Goal: Task Accomplishment & Management: Manage account settings

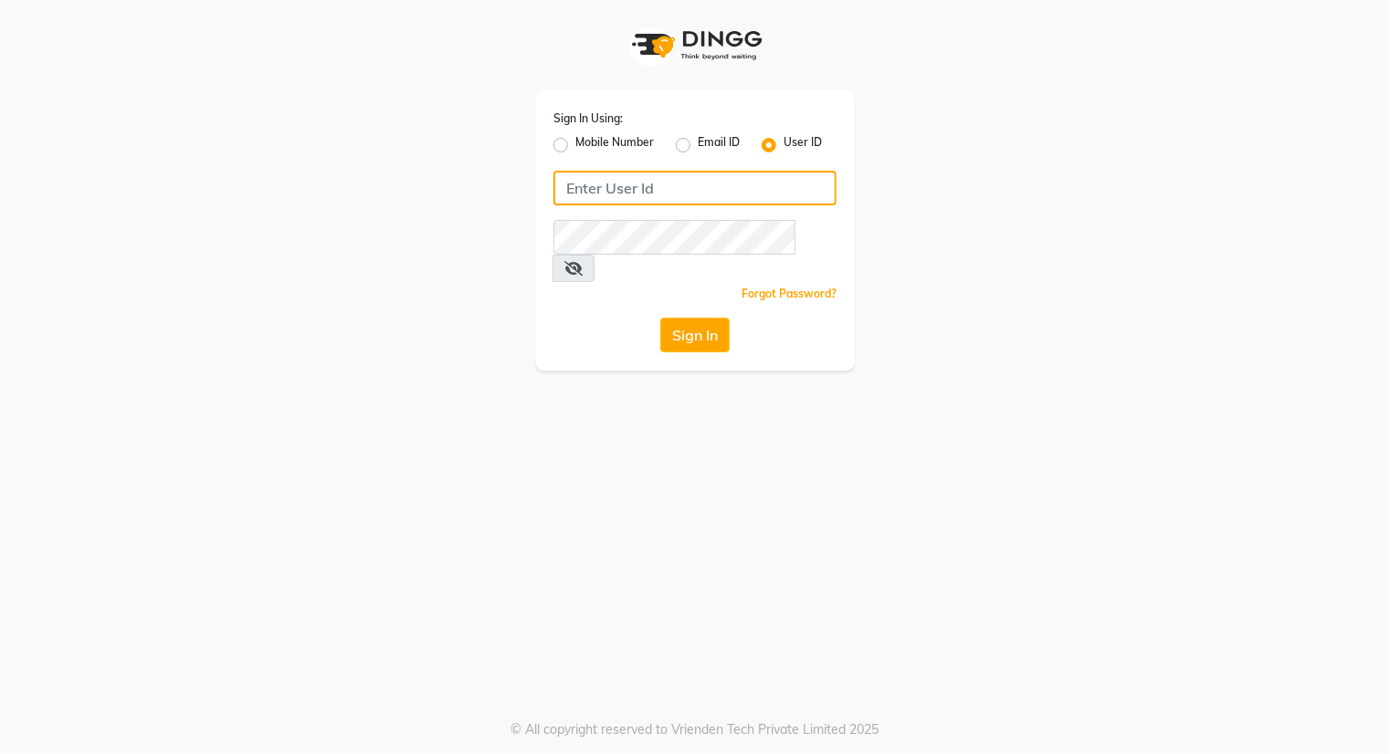
click at [734, 183] on input "Username" at bounding box center [694, 188] width 283 height 35
type input "k&nsalon"
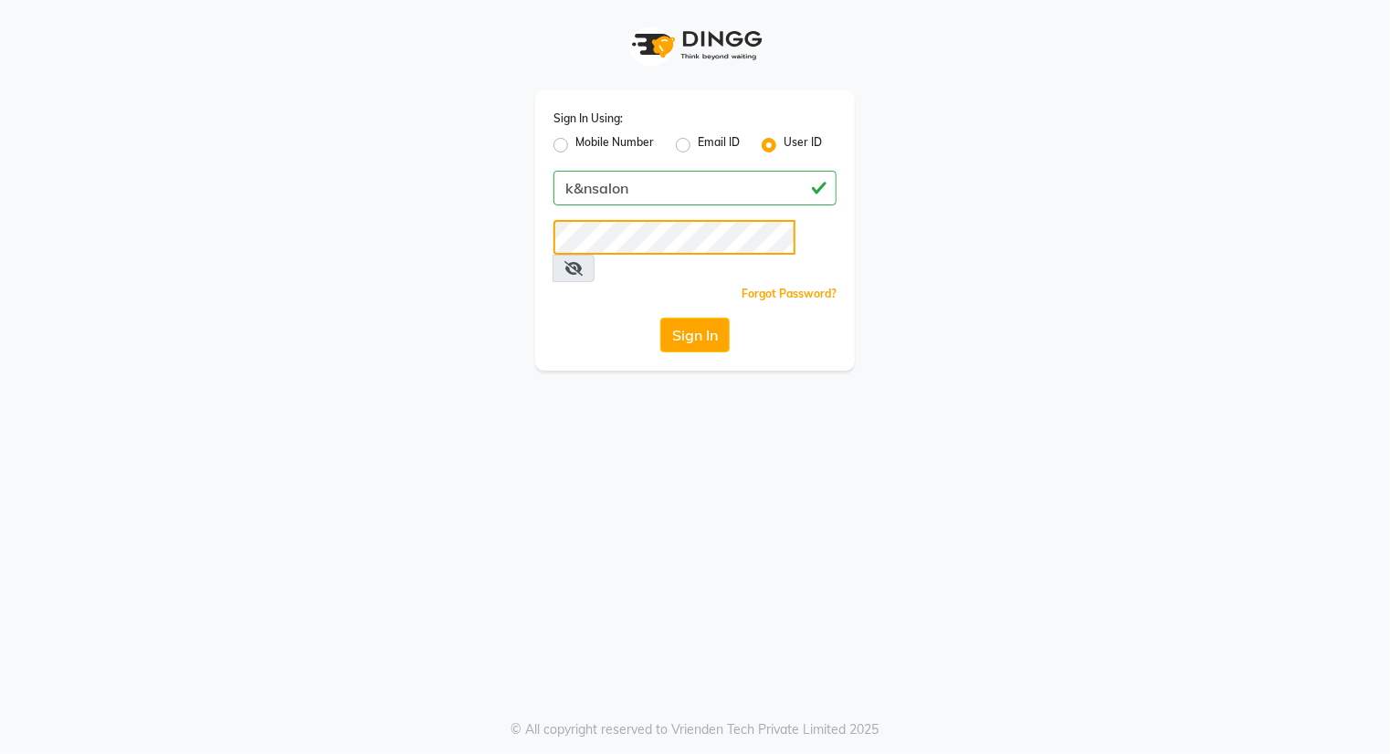
click at [660, 318] on button "Sign In" at bounding box center [694, 335] width 69 height 35
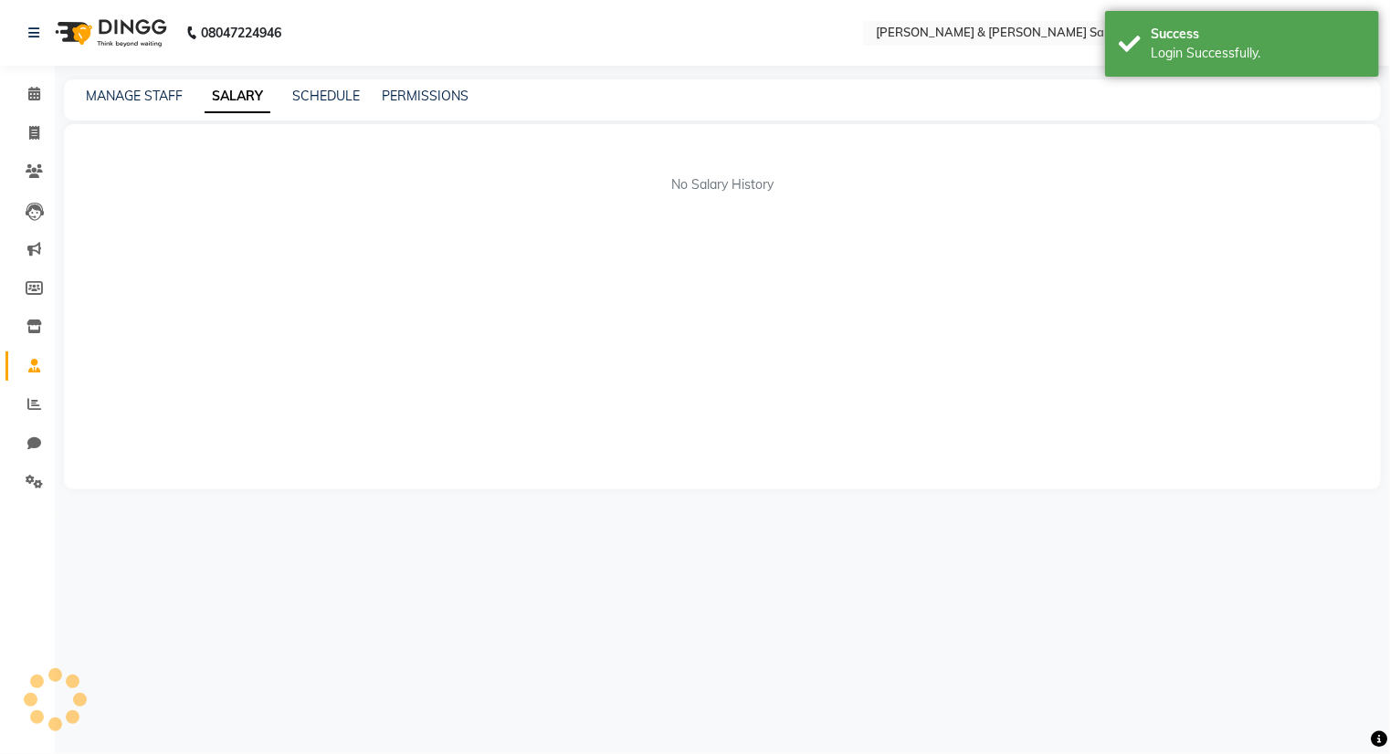
select select "en"
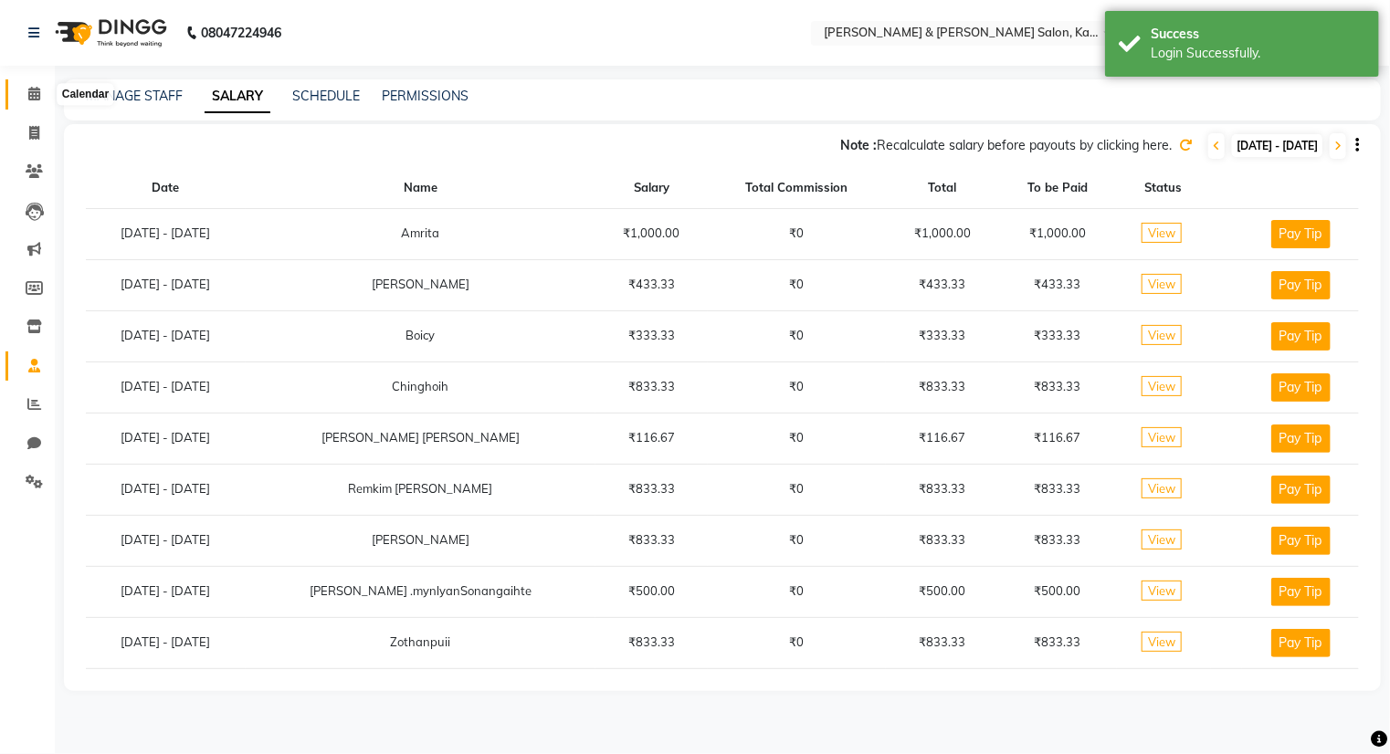
click at [41, 96] on span at bounding box center [34, 94] width 32 height 21
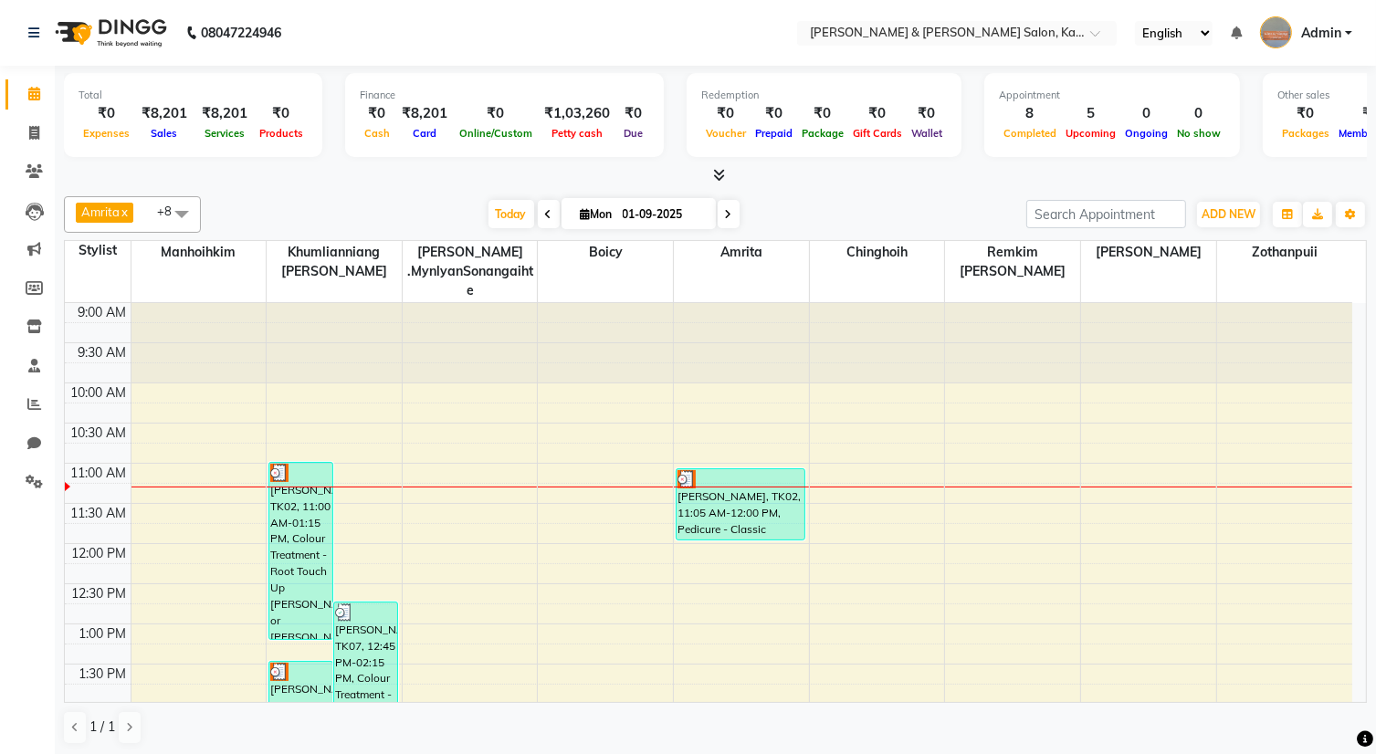
click at [720, 176] on icon at bounding box center [719, 175] width 12 height 14
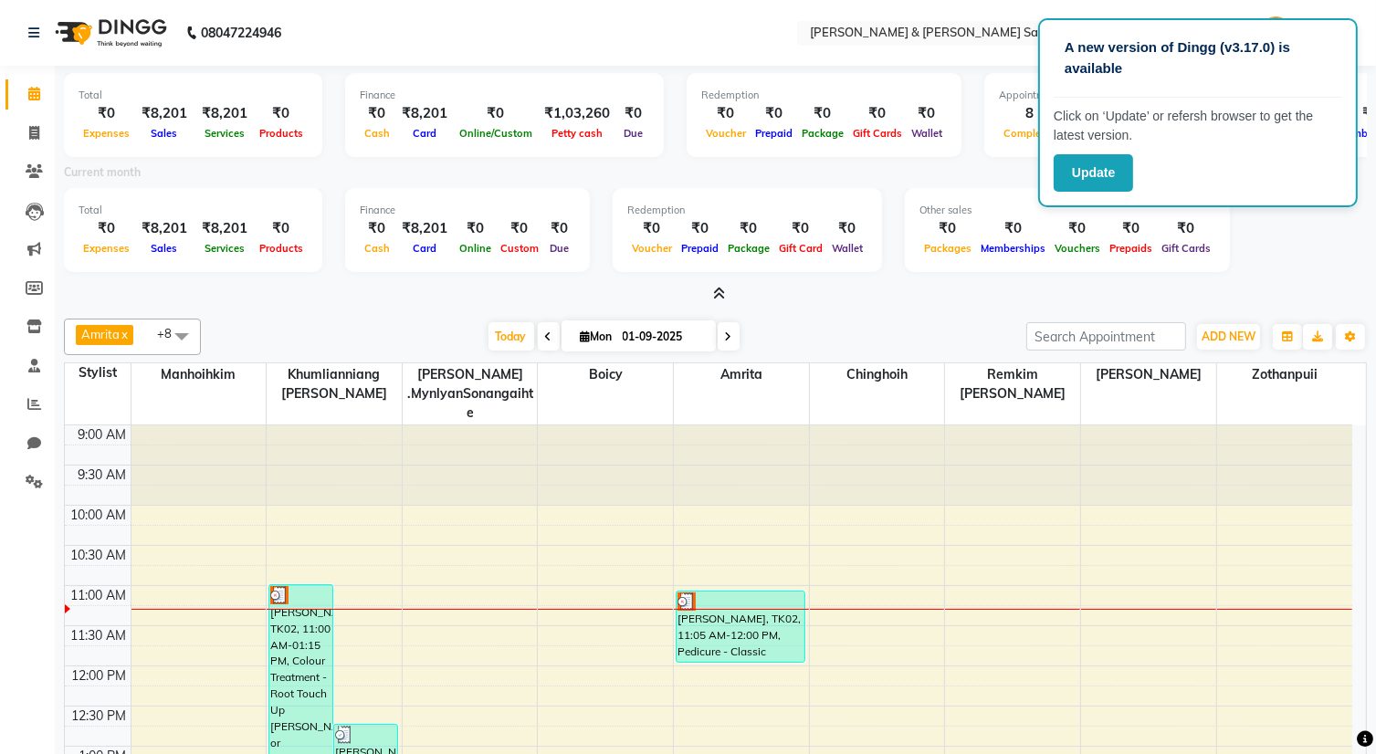
click at [911, 305] on div "Total ₹0 Expenses ₹8,201 Sales ₹8,201 Services ₹0 Products Finance ₹0 Cash ₹8,2…" at bounding box center [715, 473] width 1321 height 814
click at [804, 315] on div "Amrita x Boicy x Chinghoih x Khumlianniang [PERSON_NAME] x Manhoihkim x PUII x …" at bounding box center [715, 592] width 1303 height 563
click at [29, 30] on icon at bounding box center [33, 32] width 11 height 13
